Goal: Task Accomplishment & Management: Manage account settings

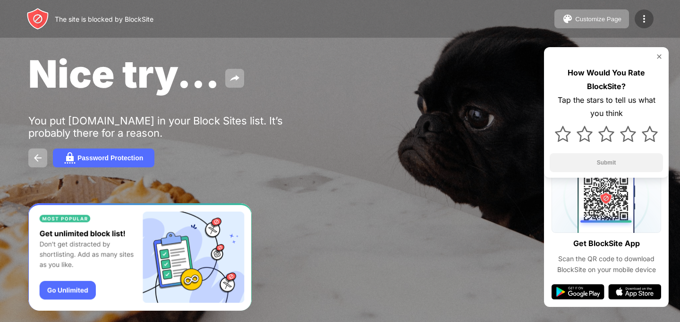
click at [640, 20] on img at bounding box center [643, 18] width 11 height 11
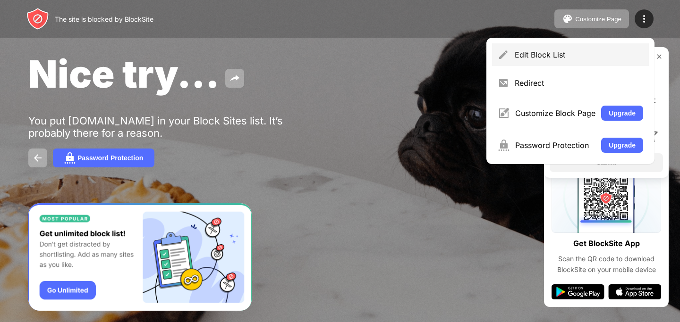
click at [544, 61] on div "Edit Block List" at bounding box center [570, 54] width 157 height 23
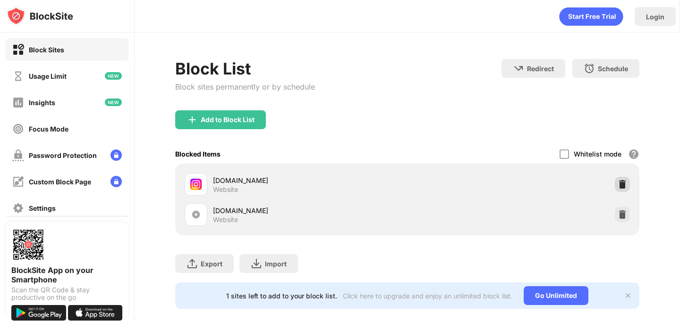
click at [624, 184] on img at bounding box center [622, 184] width 9 height 9
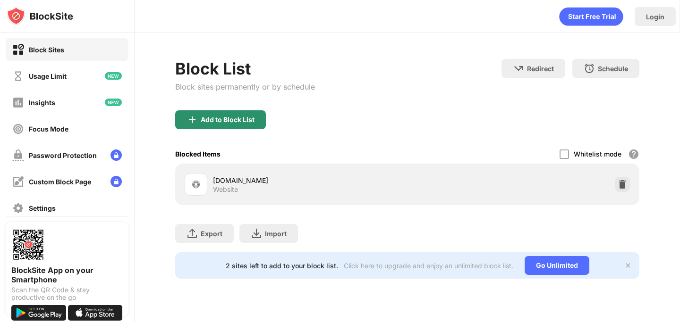
click at [251, 117] on div "Add to Block List" at bounding box center [228, 120] width 54 height 8
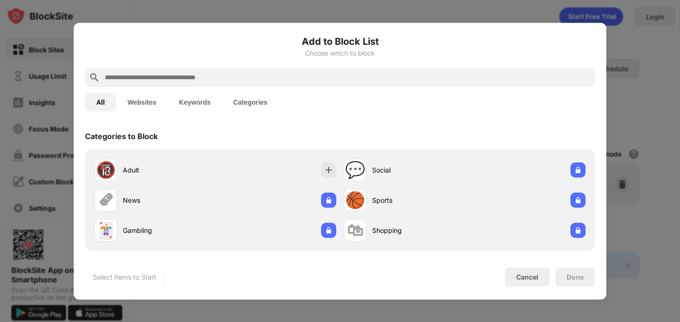
click at [245, 84] on div at bounding box center [340, 77] width 510 height 19
click at [245, 80] on input "text" at bounding box center [347, 77] width 487 height 11
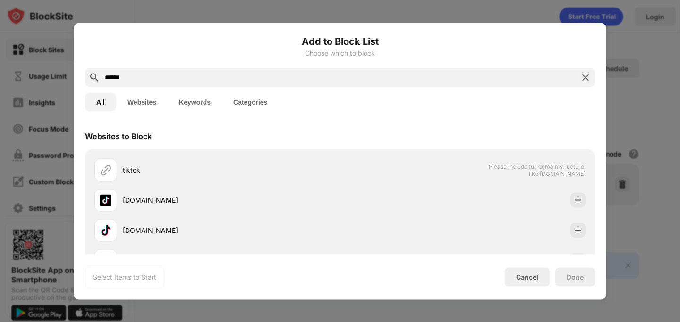
type input "******"
click at [279, 190] on div "[DOMAIN_NAME]" at bounding box center [216, 200] width 245 height 23
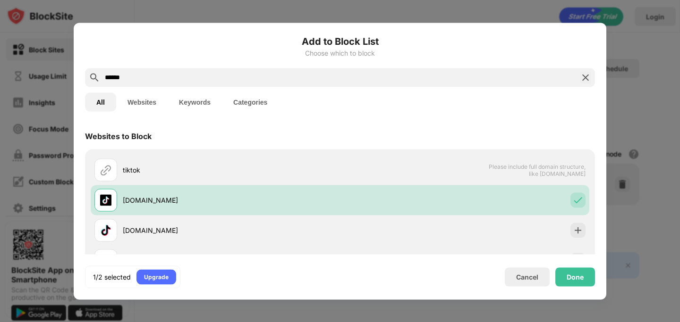
click at [579, 268] on div "Done" at bounding box center [575, 277] width 40 height 19
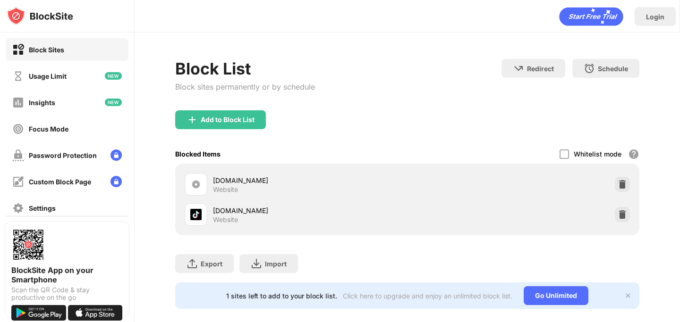
click at [579, 276] on div "Done" at bounding box center [575, 277] width 17 height 8
